Goal: Task Accomplishment & Management: Manage account settings

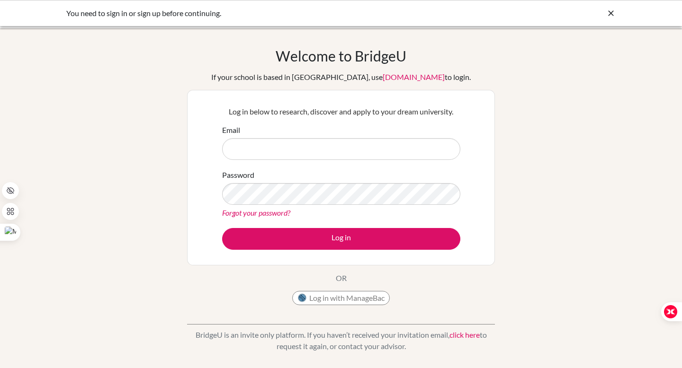
scroll to position [61, 0]
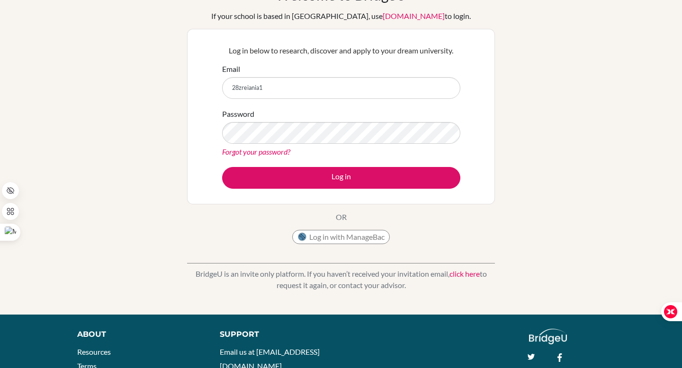
type input "[EMAIL_ADDRESS][DOMAIN_NAME]"
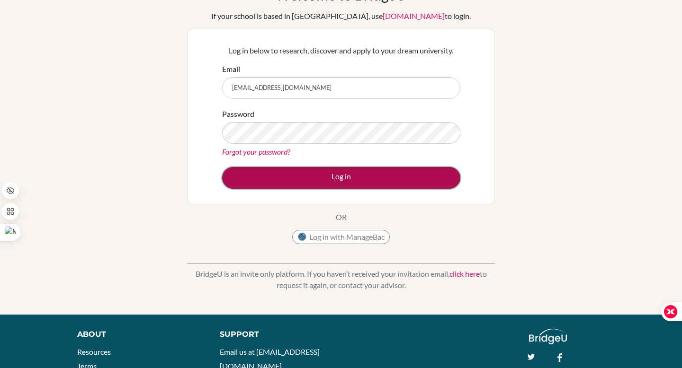
click at [281, 179] on button "Log in" at bounding box center [341, 178] width 238 height 22
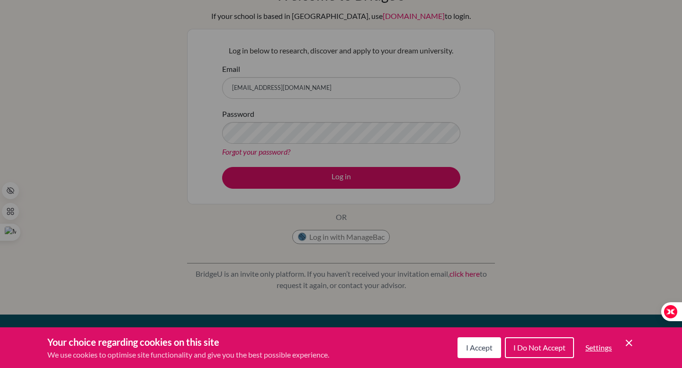
click at [467, 347] on span "I Accept" at bounding box center [479, 347] width 27 height 9
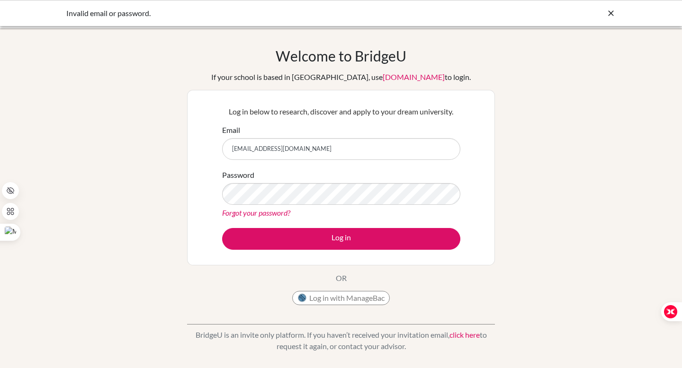
click at [607, 9] on icon at bounding box center [610, 13] width 9 height 9
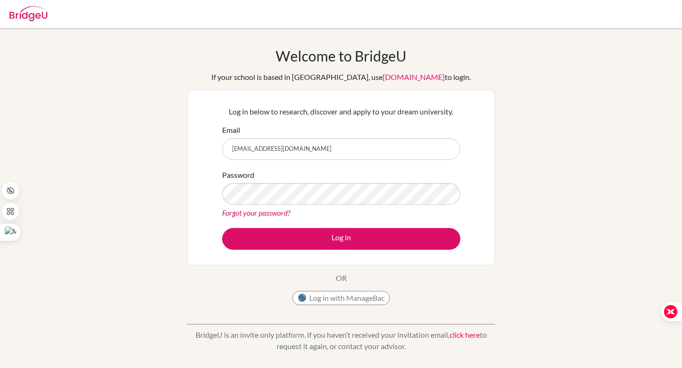
click at [16, 14] on img at bounding box center [28, 13] width 38 height 15
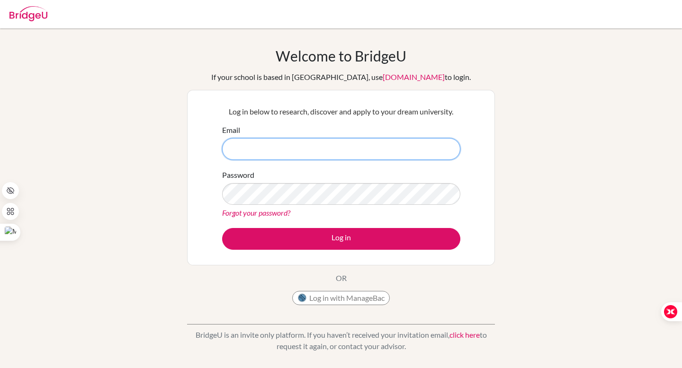
click at [314, 153] on input "Email" at bounding box center [341, 149] width 238 height 22
type input "[EMAIL_ADDRESS][DOMAIN_NAME]"
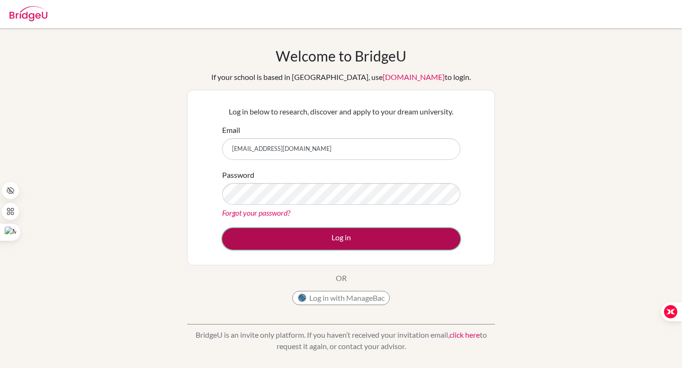
click at [314, 233] on button "Log in" at bounding box center [341, 239] width 238 height 22
